Goal: Transaction & Acquisition: Purchase product/service

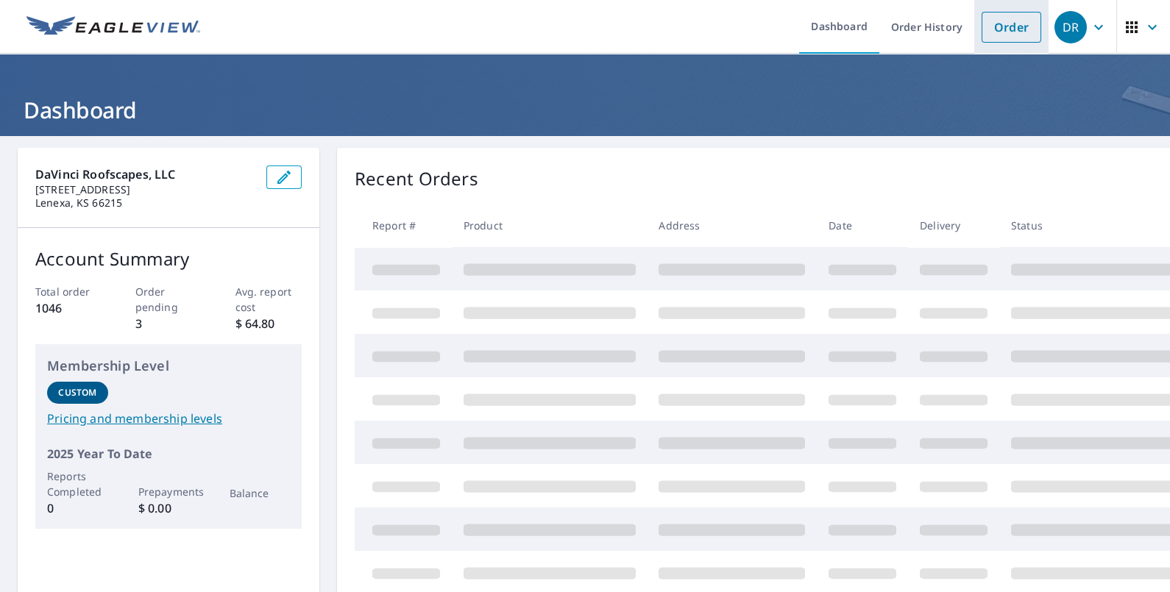
click at [1004, 22] on link "Order" at bounding box center [1012, 27] width 60 height 31
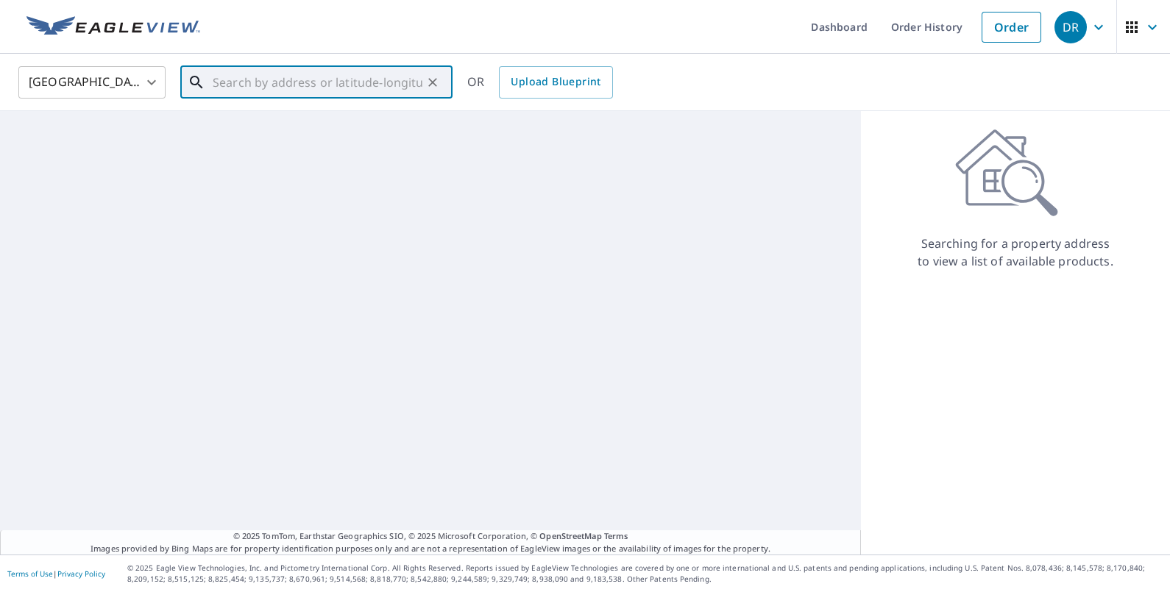
click at [293, 81] on input "text" at bounding box center [318, 82] width 210 height 41
paste input "[STREET_ADDRESS]"
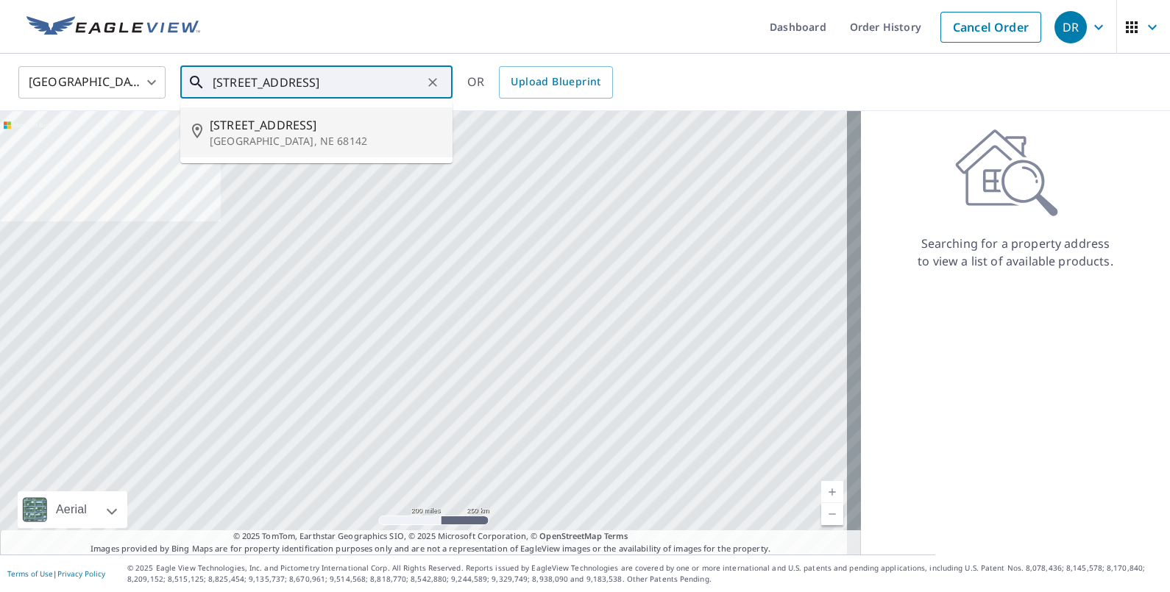
drag, startPoint x: 274, startPoint y: 129, endPoint x: 325, endPoint y: 143, distance: 52.0
click at [272, 129] on span "[STREET_ADDRESS]" at bounding box center [325, 125] width 231 height 18
type input "[STREET_ADDRESS]"
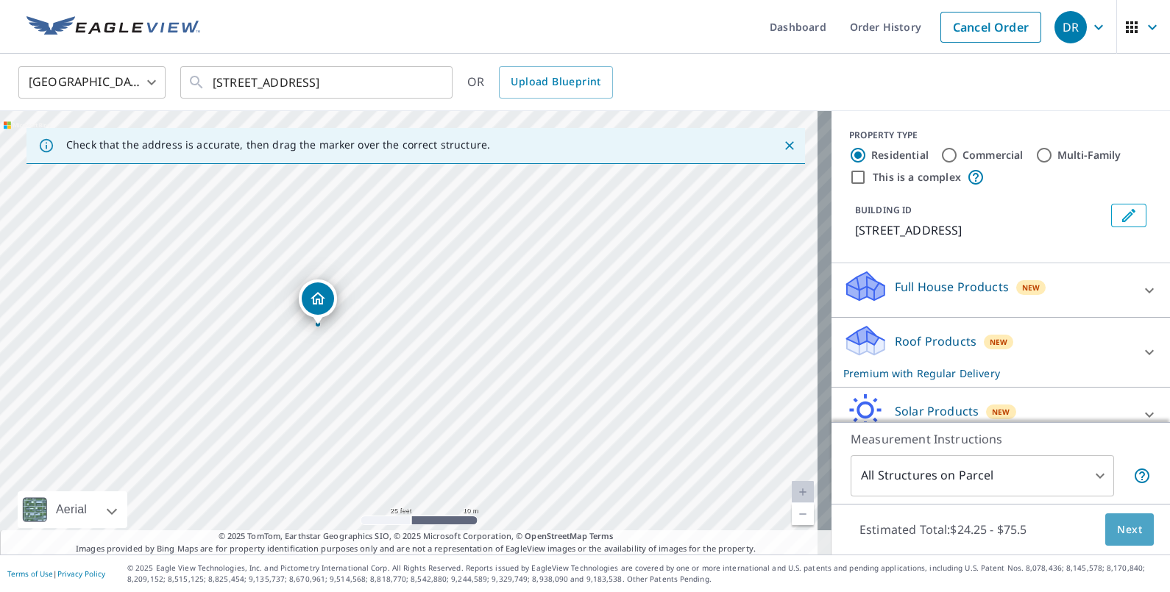
click at [1107, 541] on button "Next" at bounding box center [1129, 530] width 49 height 33
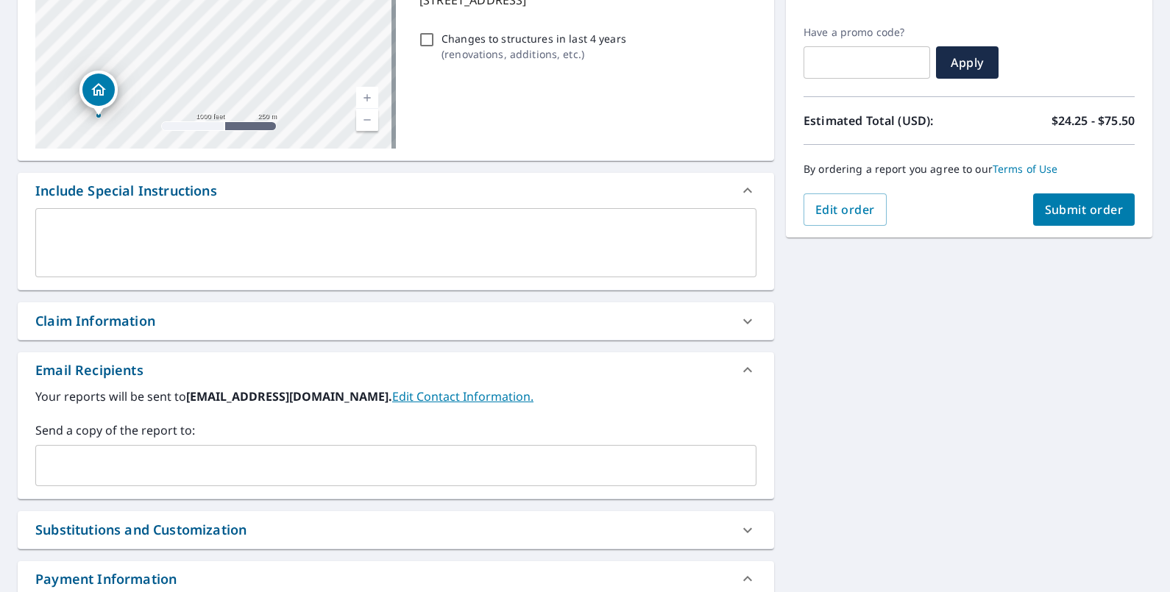
scroll to position [276, 0]
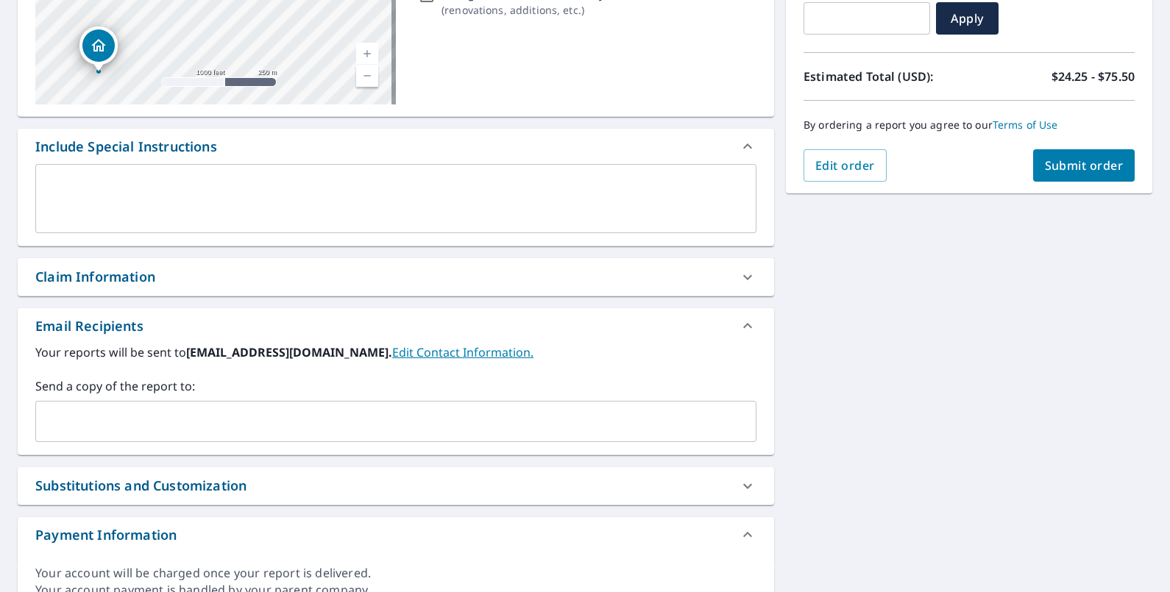
click at [145, 277] on div "Claim Information" at bounding box center [95, 277] width 120 height 20
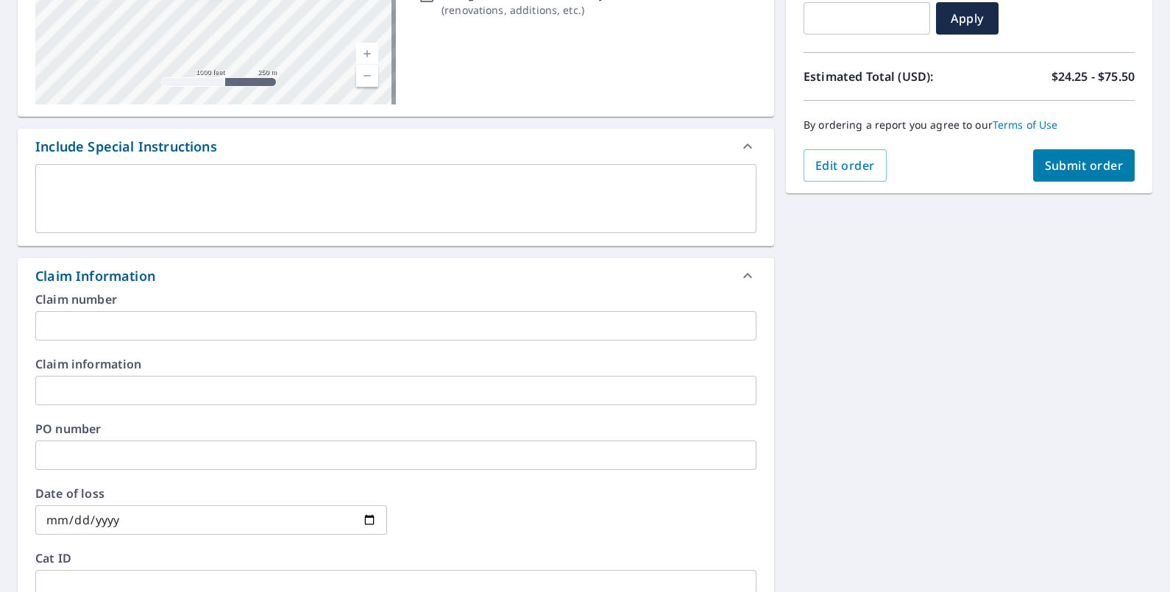
click at [78, 336] on input "text" at bounding box center [395, 325] width 721 height 29
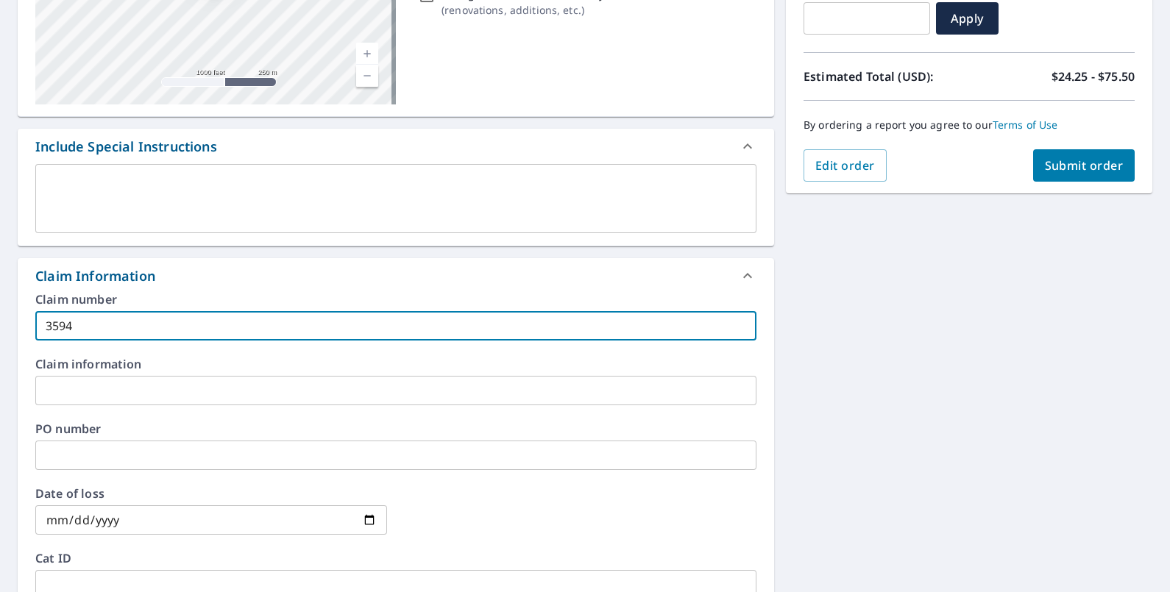
type input "3594"
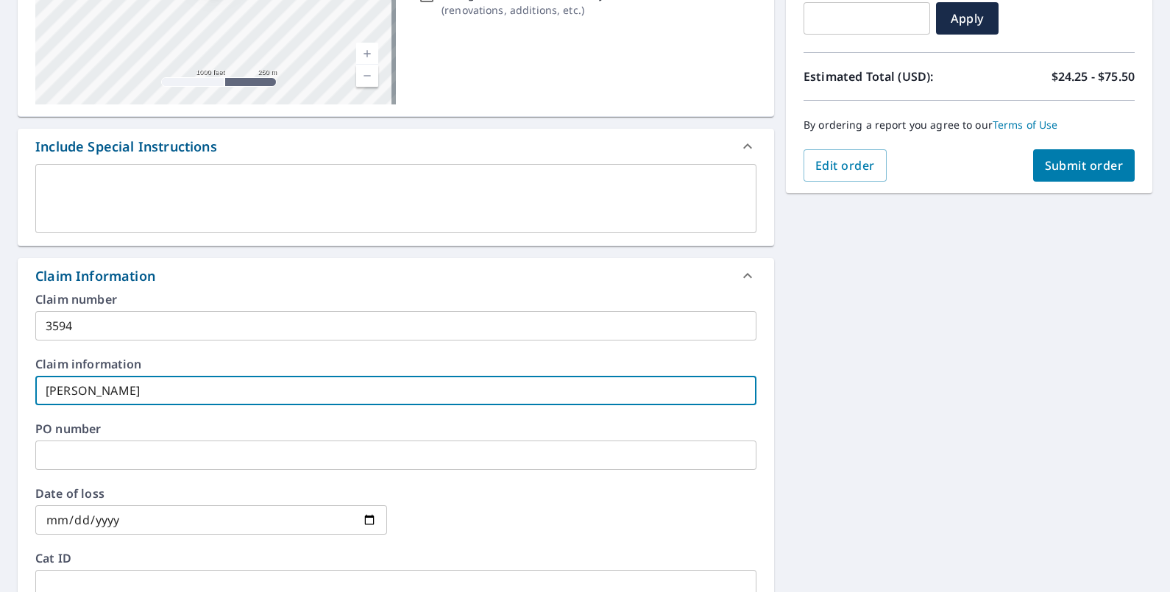
type input "[PERSON_NAME]"
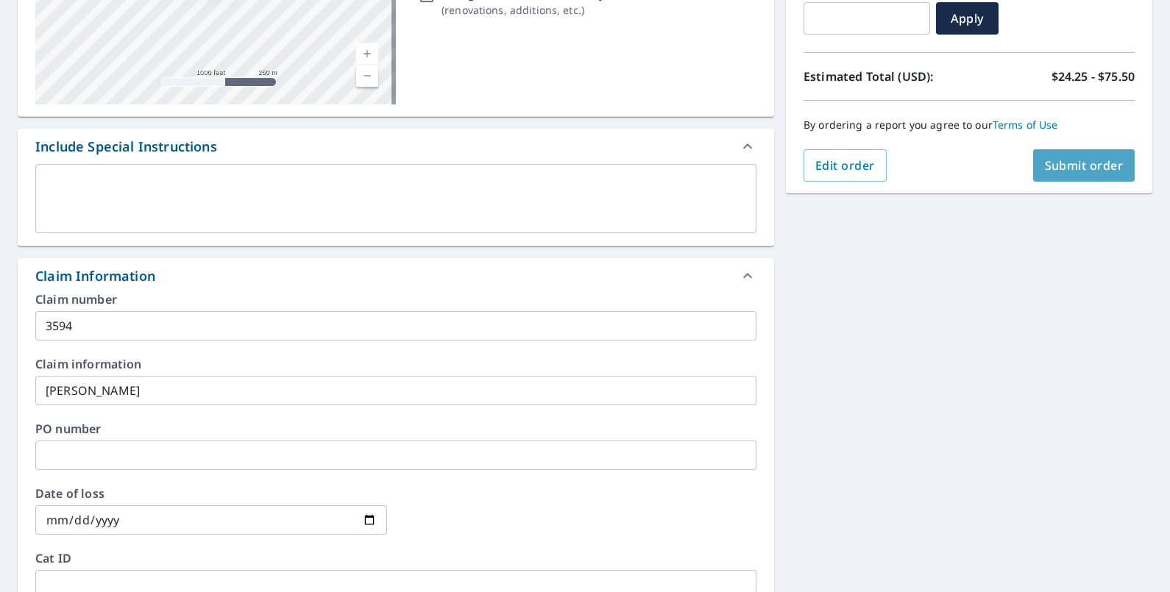
click at [1072, 169] on span "Submit order" at bounding box center [1084, 165] width 79 height 16
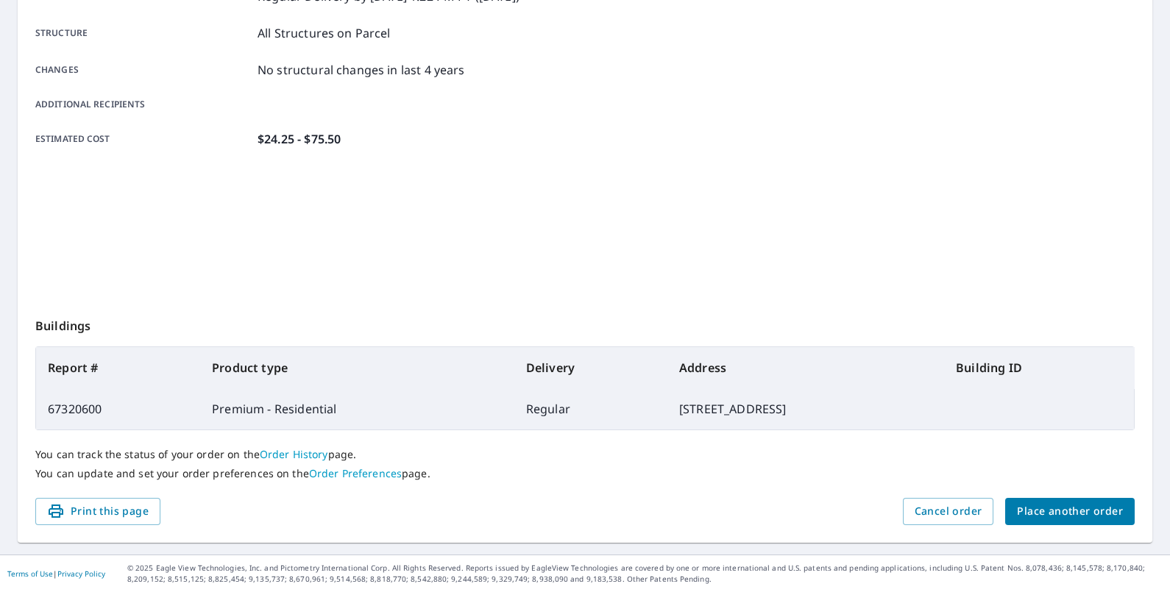
scroll to position [272, 0]
